Goal: Task Accomplishment & Management: Use online tool/utility

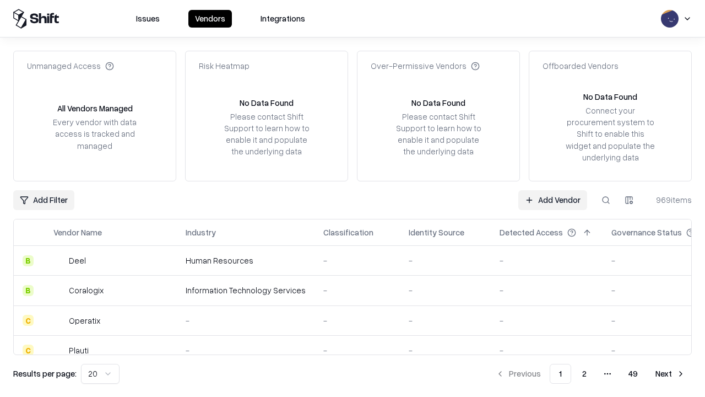
click at [552, 199] on link "Add Vendor" at bounding box center [552, 200] width 69 height 20
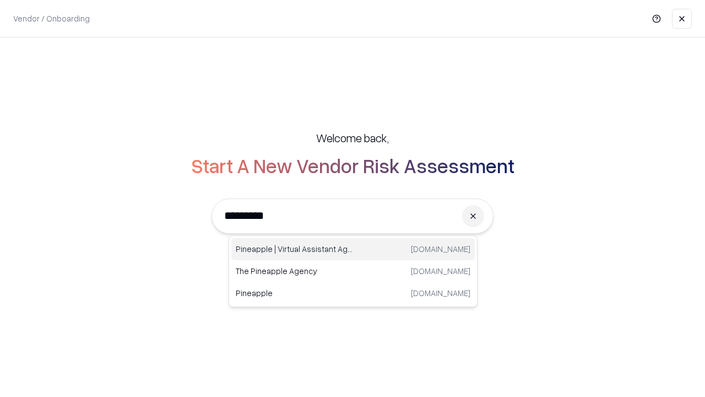
click at [353, 249] on div "Pineapple | Virtual Assistant Agency trypineapple.com" at bounding box center [352, 249] width 243 height 22
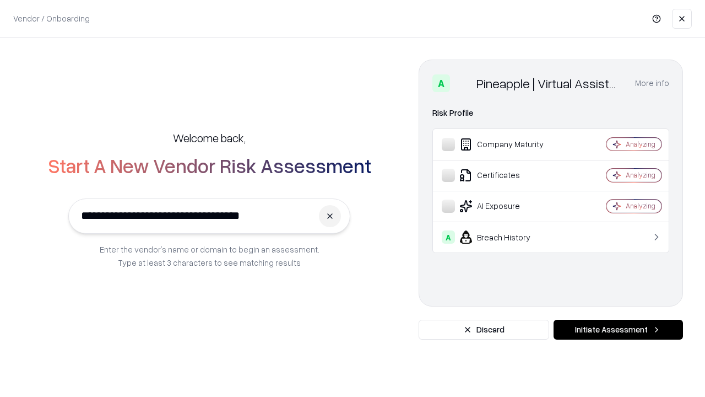
type input "**********"
click at [618, 329] on button "Initiate Assessment" at bounding box center [617, 329] width 129 height 20
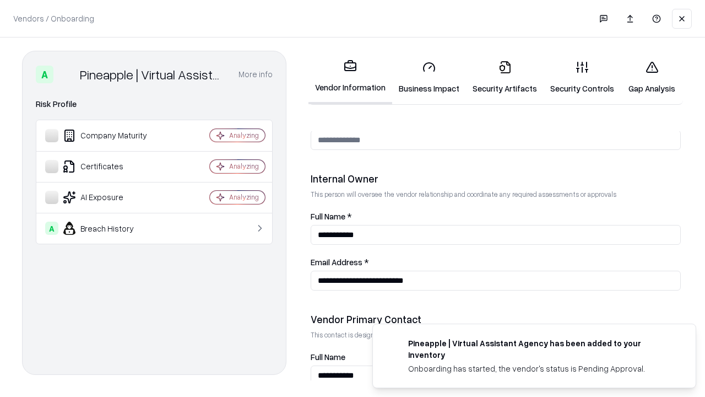
scroll to position [571, 0]
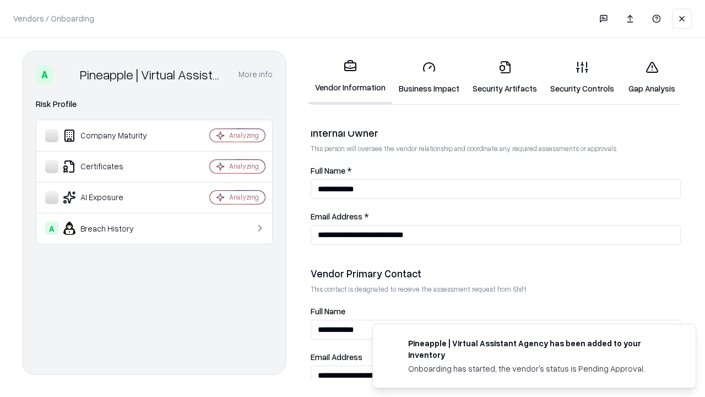
click at [429, 77] on link "Business Impact" at bounding box center [429, 77] width 74 height 51
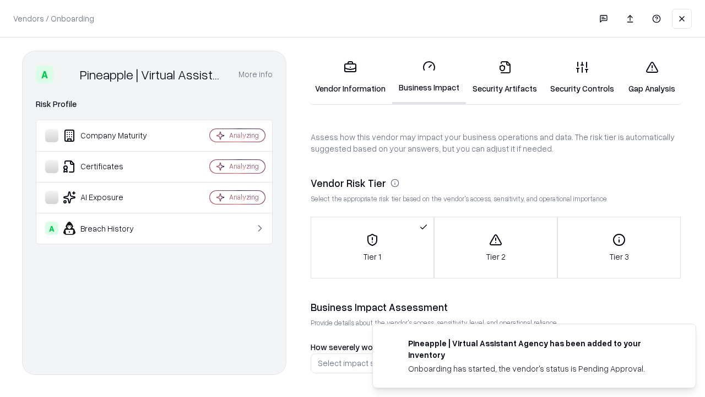
click at [504, 77] on link "Security Artifacts" at bounding box center [505, 77] width 78 height 51
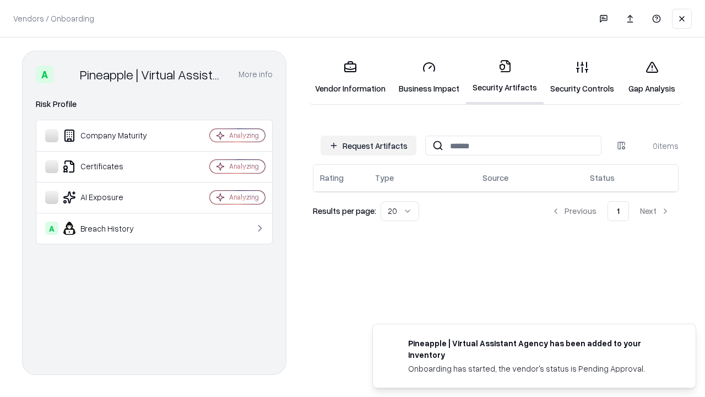
click at [368, 145] on button "Request Artifacts" at bounding box center [369, 145] width 96 height 20
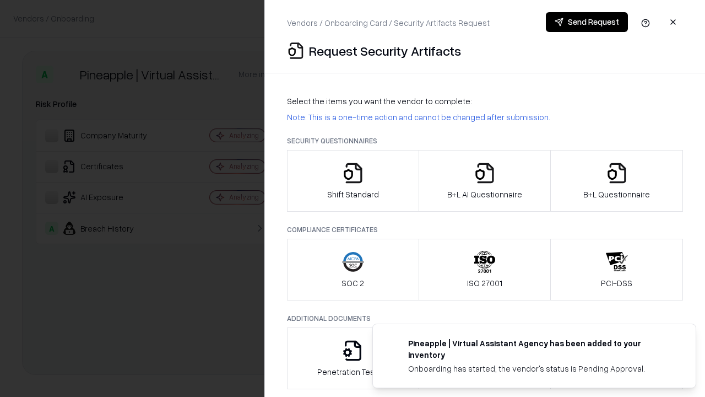
click at [352, 181] on icon "button" at bounding box center [353, 173] width 22 height 22
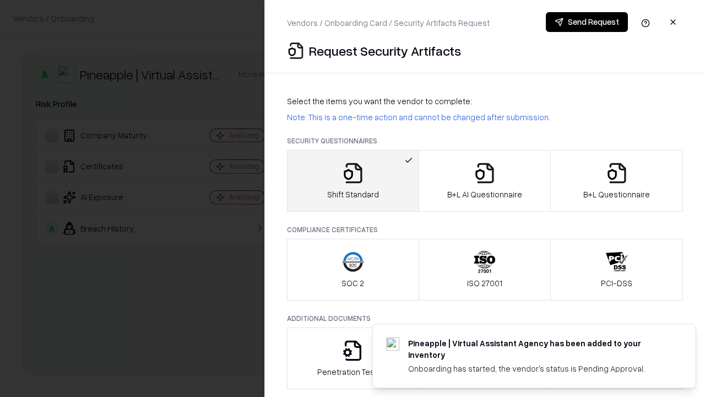
click at [587, 22] on button "Send Request" at bounding box center [587, 22] width 82 height 20
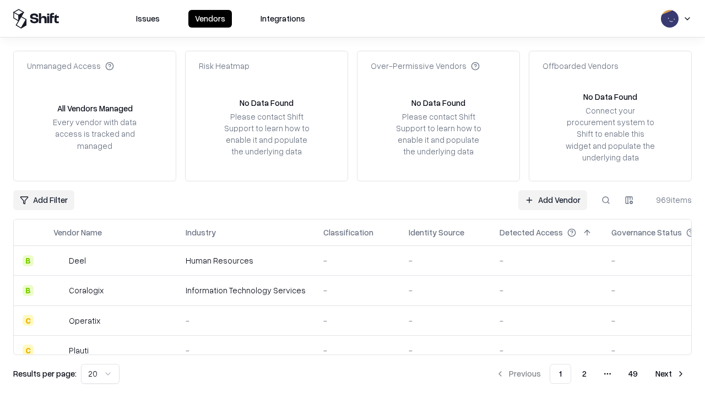
click at [606, 199] on button at bounding box center [606, 200] width 20 height 20
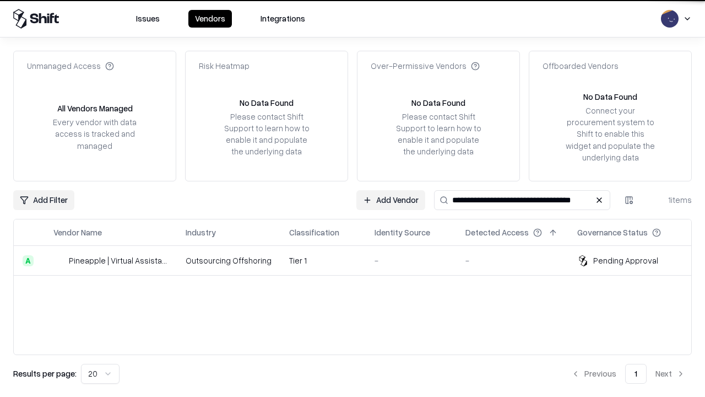
type input "**********"
click at [359, 260] on td "Tier 1" at bounding box center [322, 261] width 85 height 30
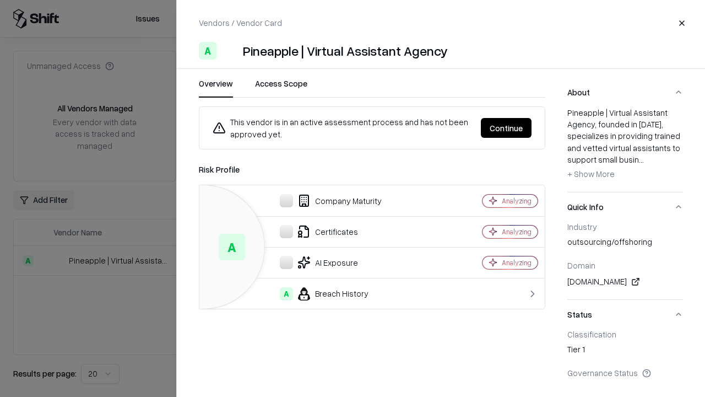
click at [506, 128] on button "Continue" at bounding box center [506, 128] width 51 height 20
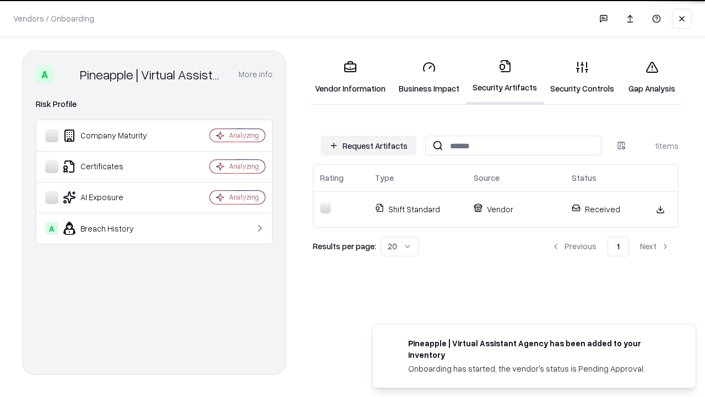
click at [652, 77] on link "Gap Analysis" at bounding box center [652, 77] width 62 height 51
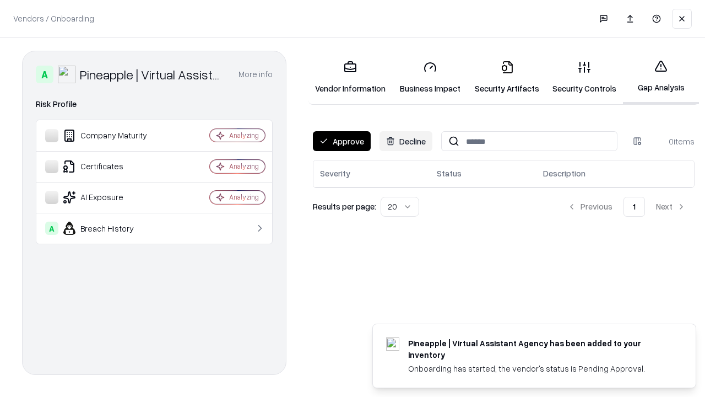
click at [341, 141] on button "Approve" at bounding box center [342, 141] width 58 height 20
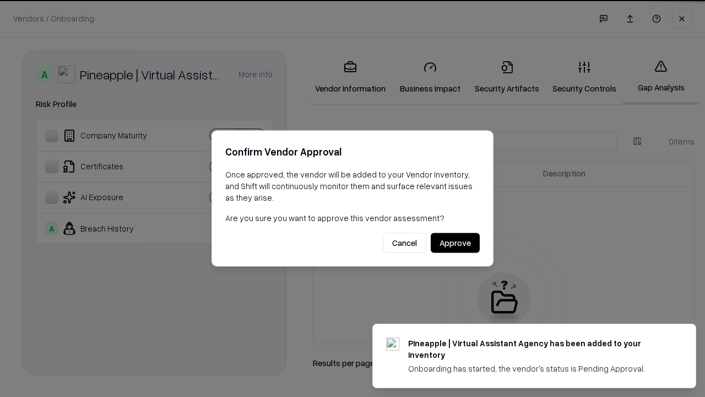
click at [455, 242] on button "Approve" at bounding box center [455, 243] width 49 height 20
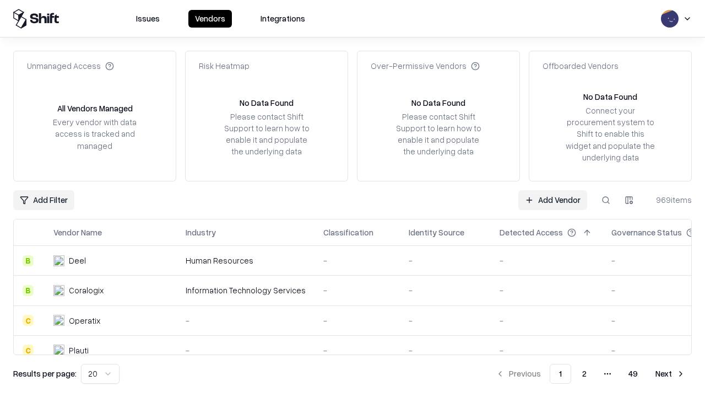
type input "**********"
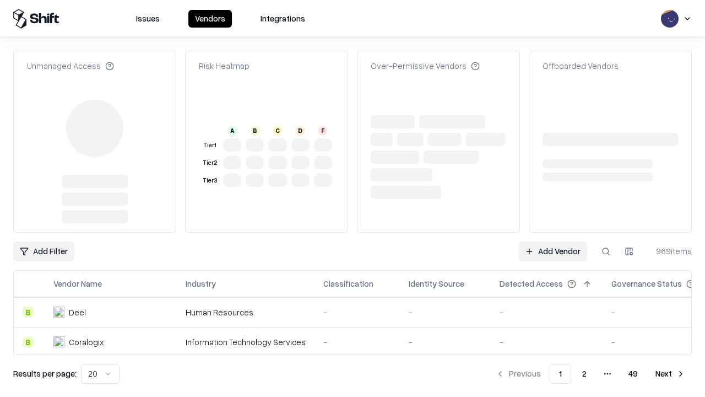
click at [552, 241] on link "Add Vendor" at bounding box center [552, 251] width 69 height 20
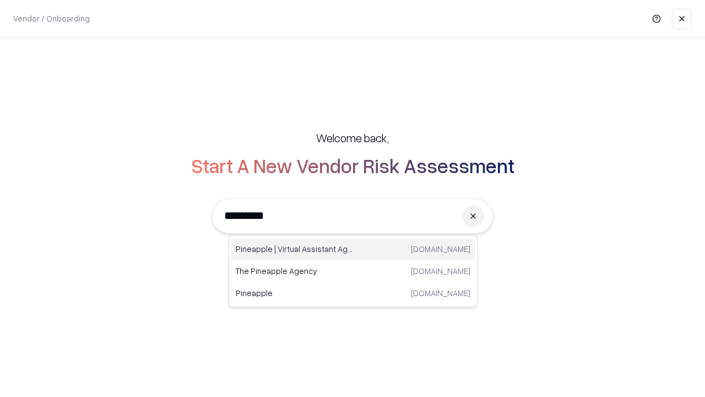
click at [353, 249] on div "Pineapple | Virtual Assistant Agency [DOMAIN_NAME]" at bounding box center [352, 249] width 243 height 22
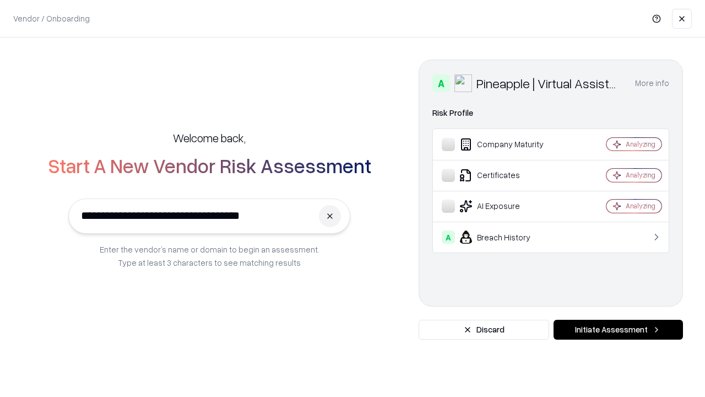
type input "**********"
click at [618, 329] on button "Initiate Assessment" at bounding box center [617, 329] width 129 height 20
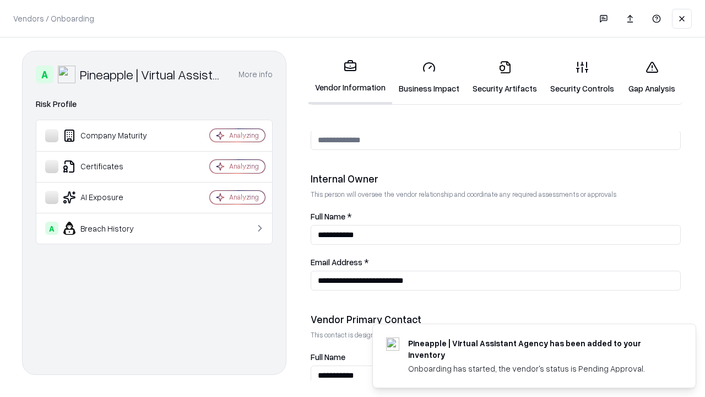
scroll to position [571, 0]
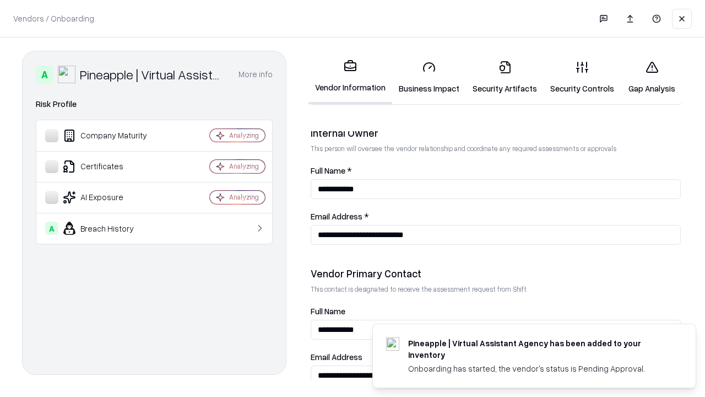
click at [652, 77] on link "Gap Analysis" at bounding box center [652, 77] width 62 height 51
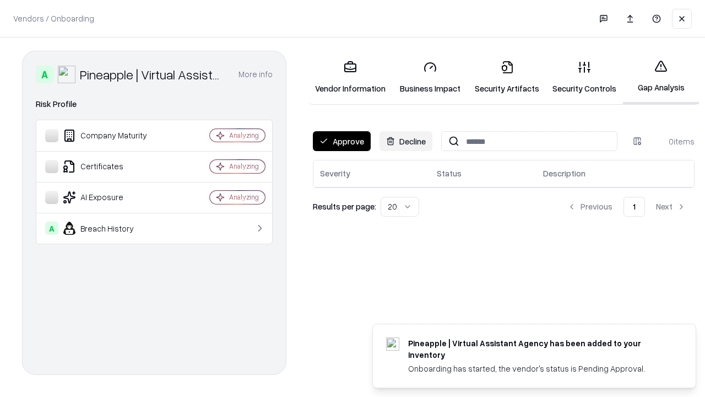
click at [341, 141] on button "Approve" at bounding box center [342, 141] width 58 height 20
